Goal: Book appointment/travel/reservation

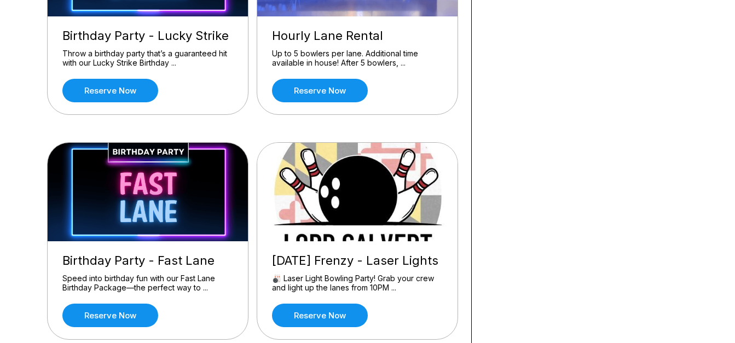
scroll to position [428, 0]
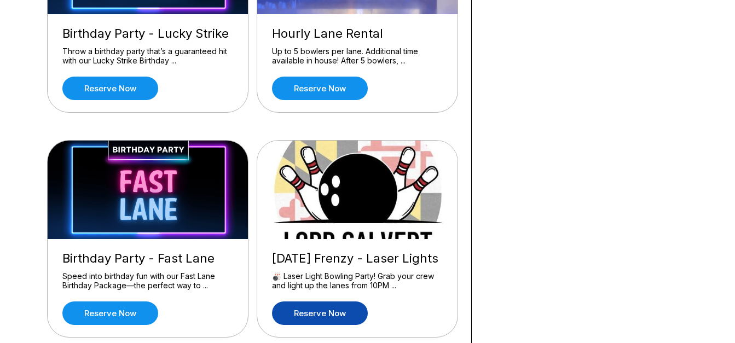
click at [329, 308] on link "Reserve now" at bounding box center [320, 313] width 96 height 24
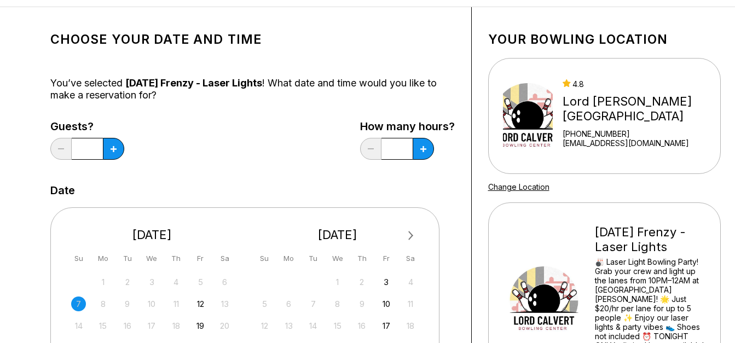
scroll to position [60, 0]
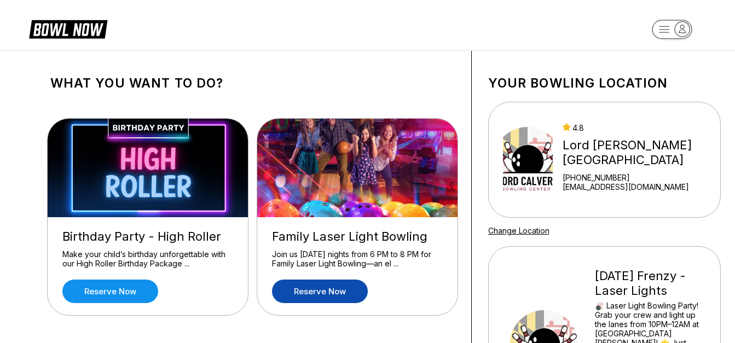
click at [343, 285] on link "Reserve now" at bounding box center [320, 291] width 96 height 24
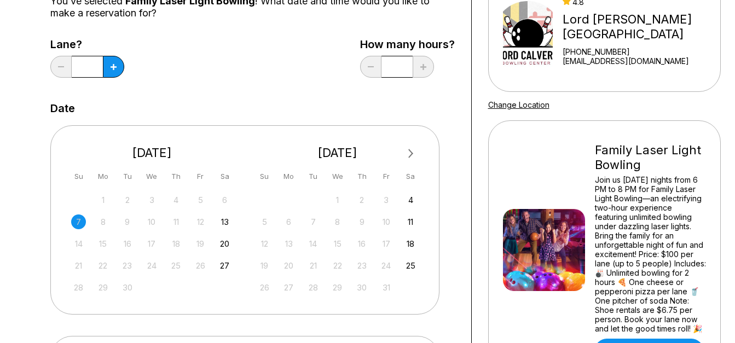
scroll to position [128, 0]
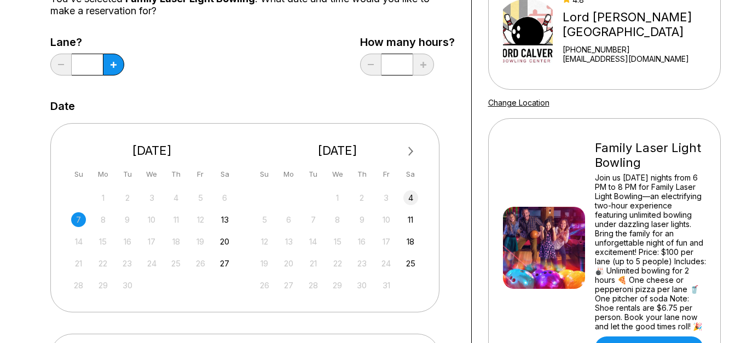
click at [413, 199] on div "4" at bounding box center [410, 197] width 15 height 15
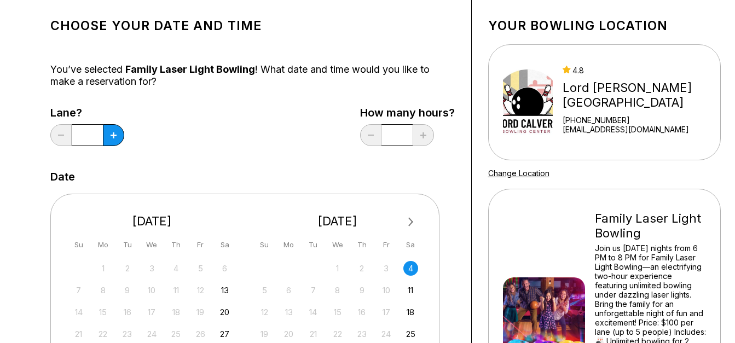
scroll to position [0, 0]
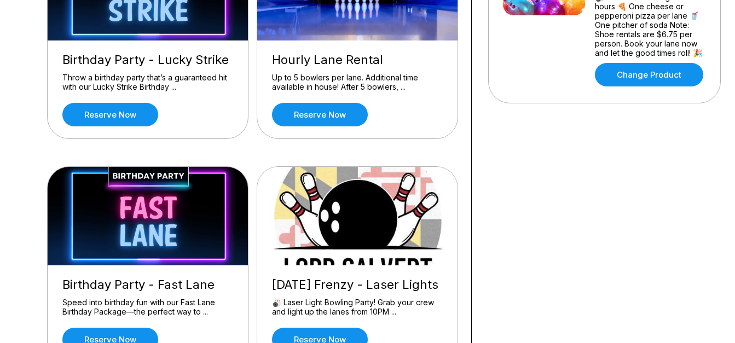
scroll to position [388, 0]
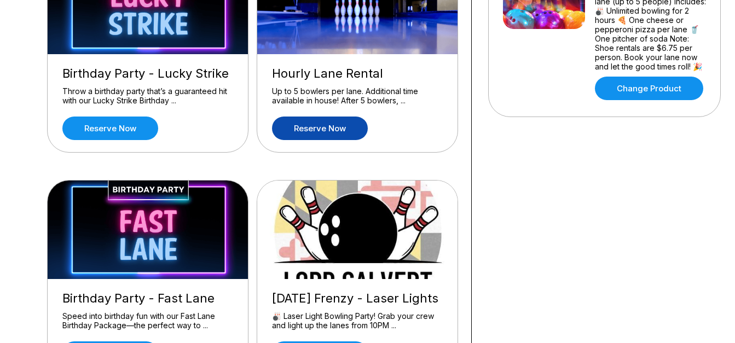
click at [347, 131] on link "Reserve now" at bounding box center [320, 128] width 96 height 24
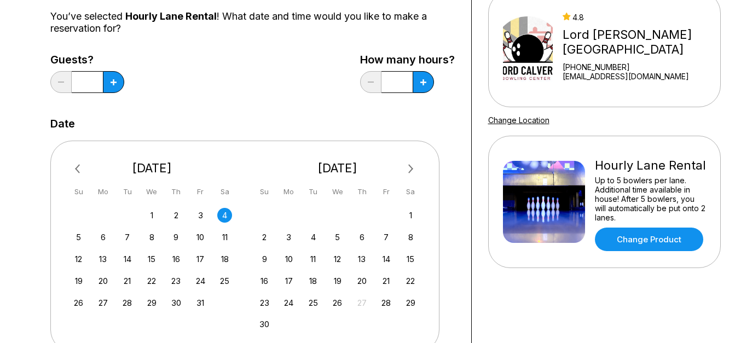
scroll to position [79, 0]
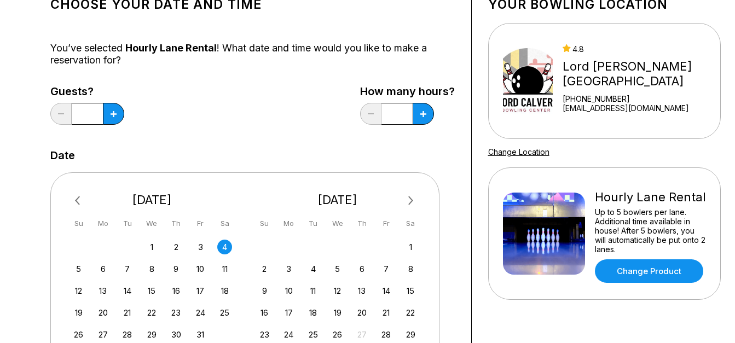
click at [227, 246] on div "4" at bounding box center [224, 247] width 15 height 15
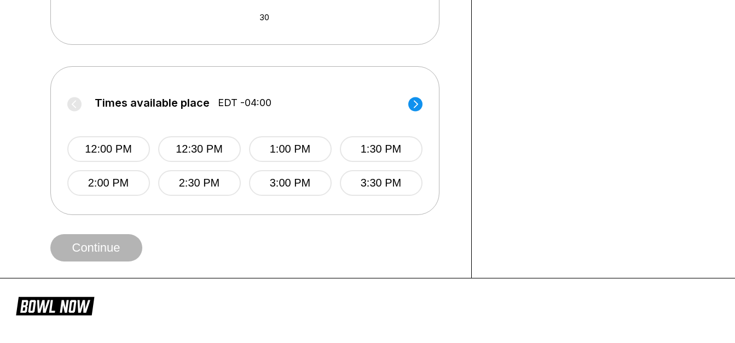
scroll to position [419, 0]
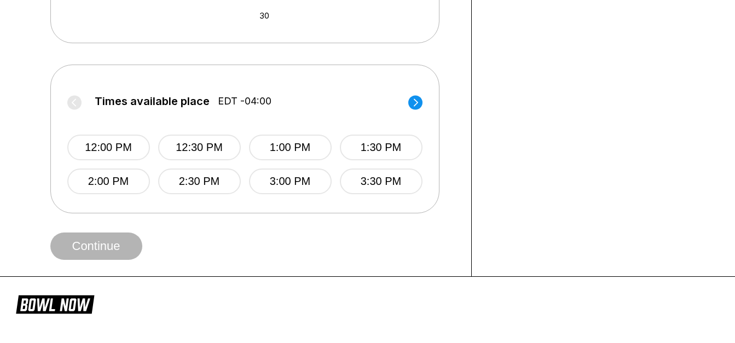
click at [416, 102] on icon at bounding box center [415, 102] width 4 height 8
click at [416, 102] on label "Times available place EDT -04:00" at bounding box center [244, 104] width 355 height 18
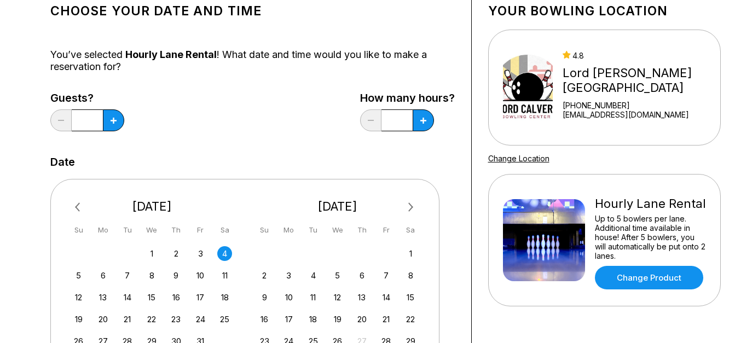
scroll to position [0, 0]
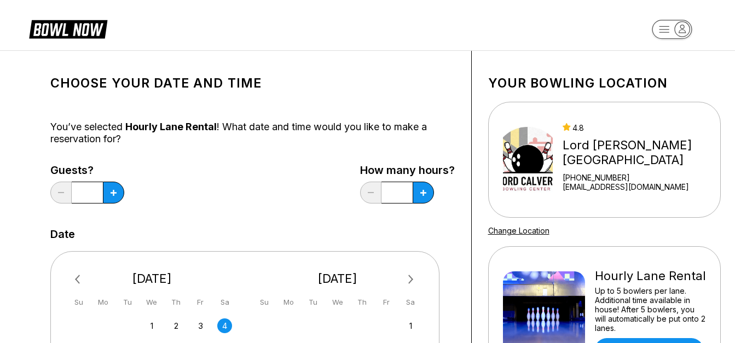
click at [669, 31] on rect "button" at bounding box center [671, 29] width 40 height 19
click at [425, 38] on header at bounding box center [367, 25] width 735 height 50
click at [686, 27] on icon "button" at bounding box center [681, 29] width 15 height 15
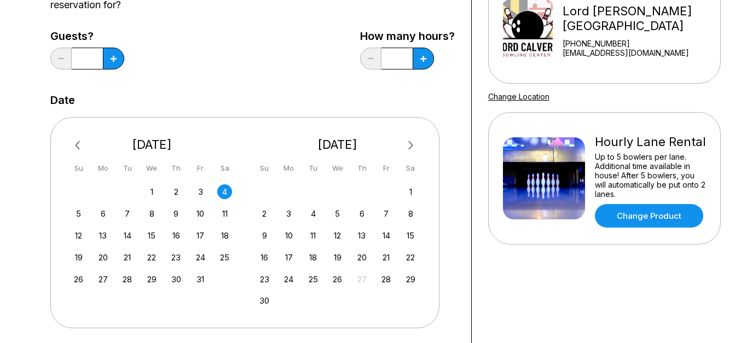
scroll to position [137, 0]
